Goal: Find specific page/section: Find specific page/section

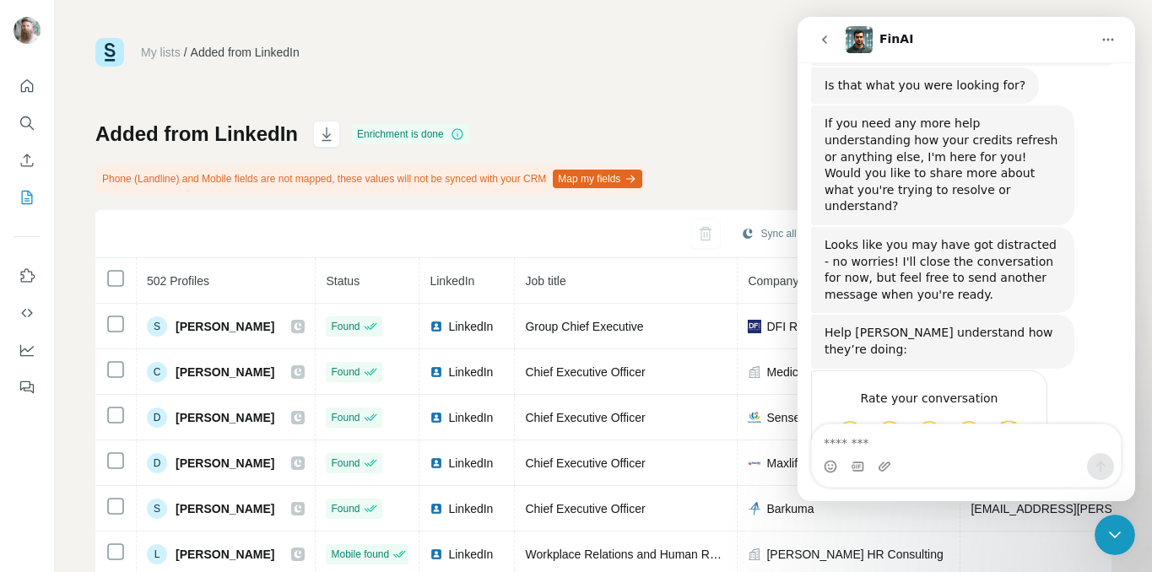
scroll to position [3, 0]
click at [1111, 526] on icon "Close Intercom Messenger" at bounding box center [1114, 535] width 20 height 20
